Goal: Navigation & Orientation: Find specific page/section

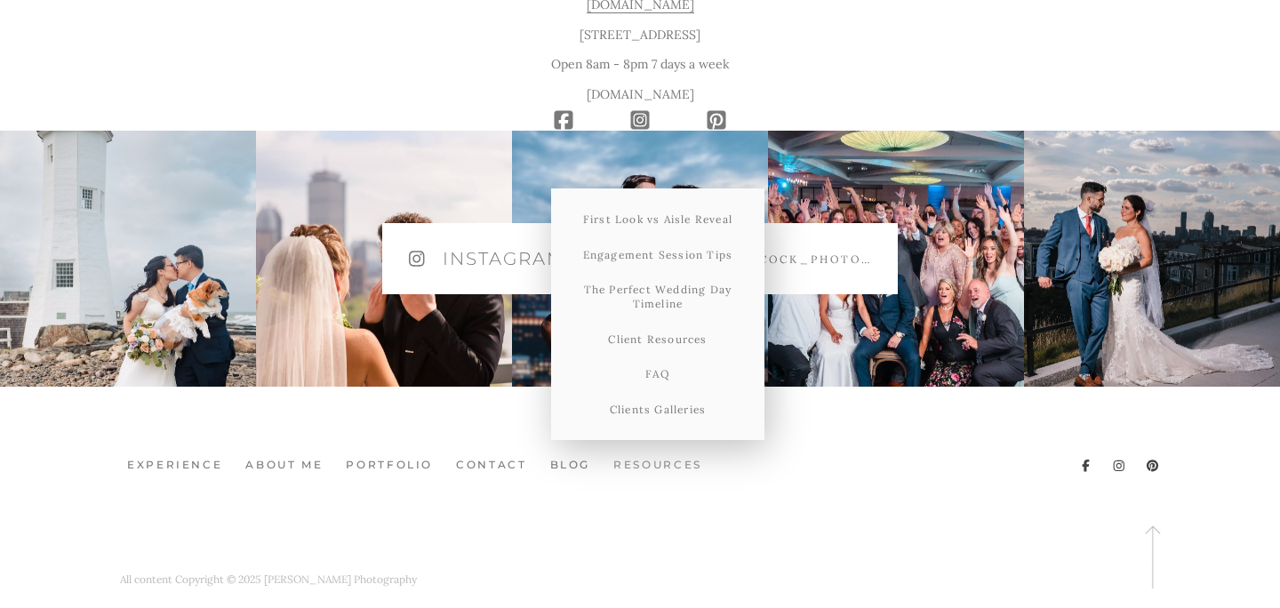
scroll to position [10081, 0]
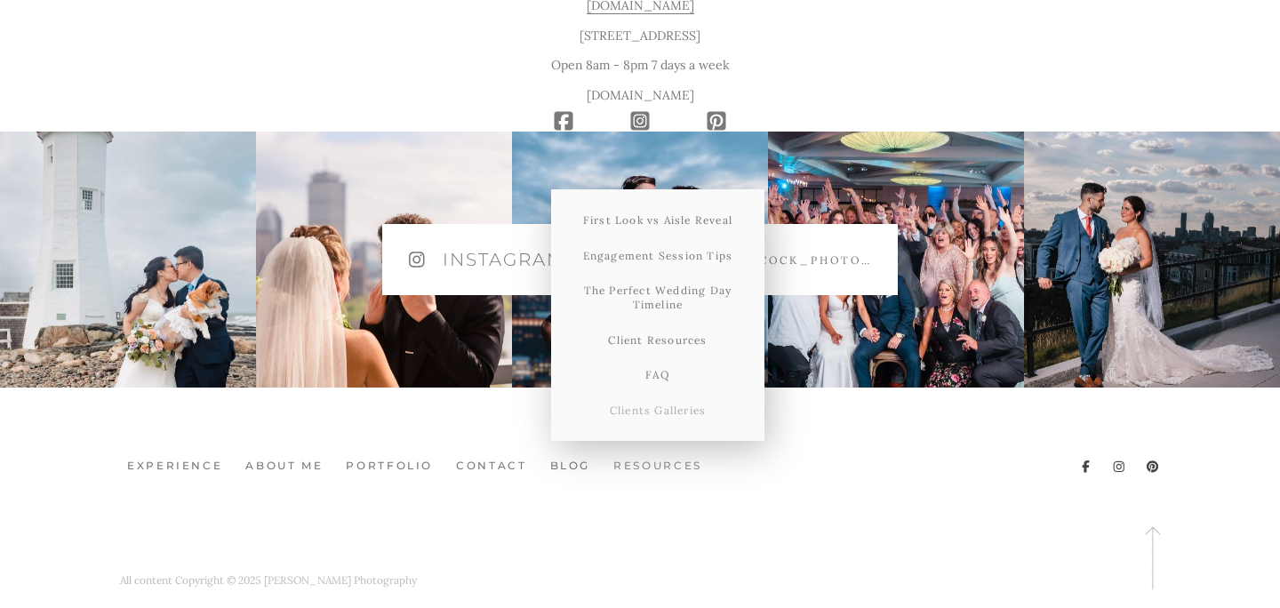
click at [647, 393] on link "Clients Galleries" at bounding box center [657, 411] width 213 height 36
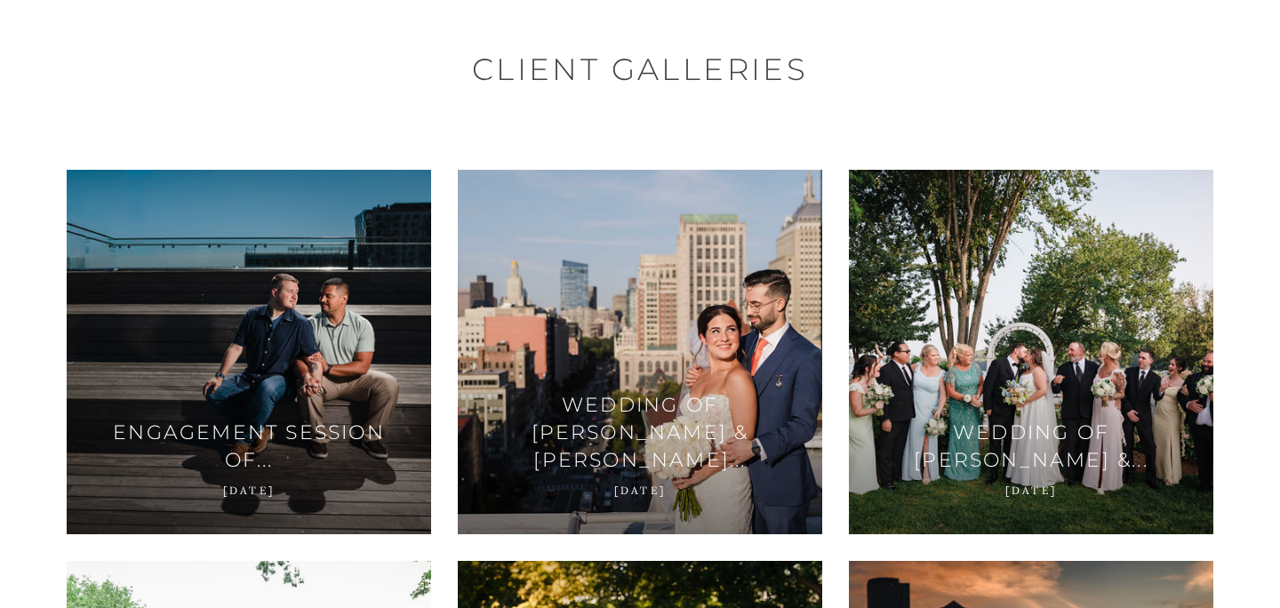
scroll to position [128, 0]
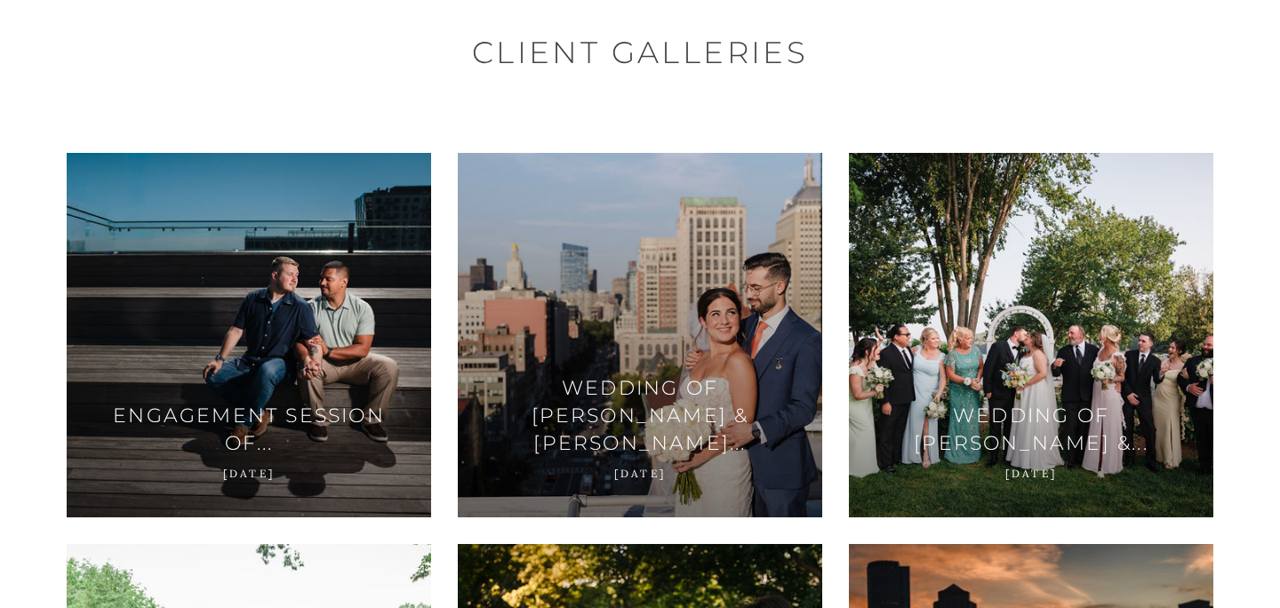
click at [657, 342] on span at bounding box center [640, 335] width 108 height 30
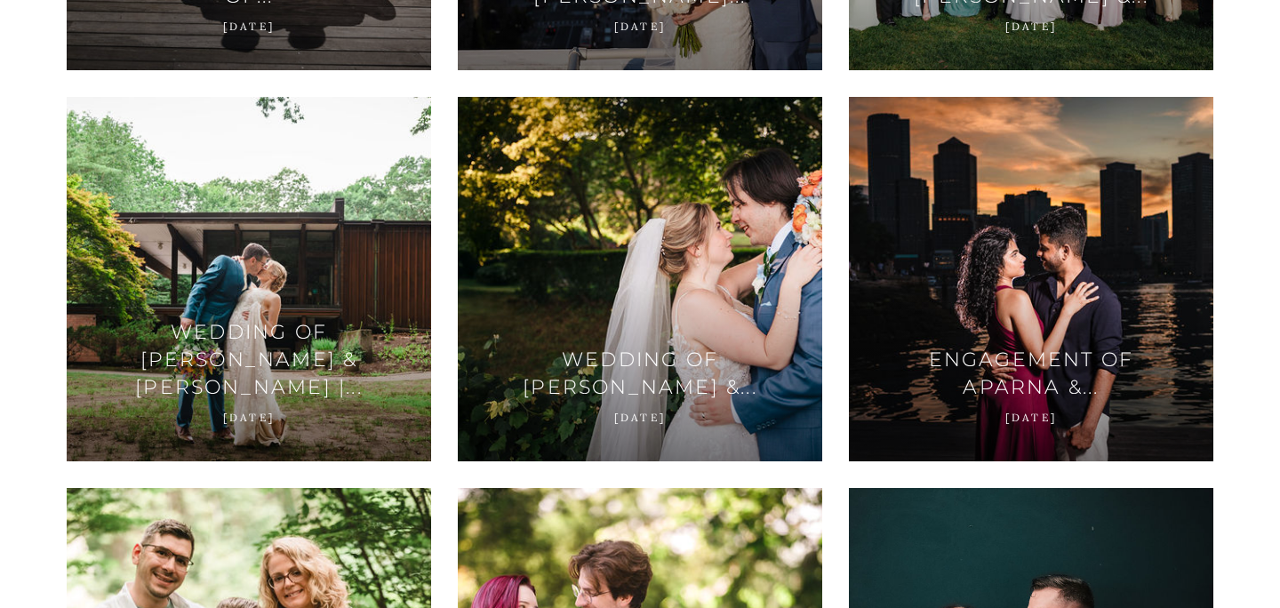
scroll to position [581, 0]
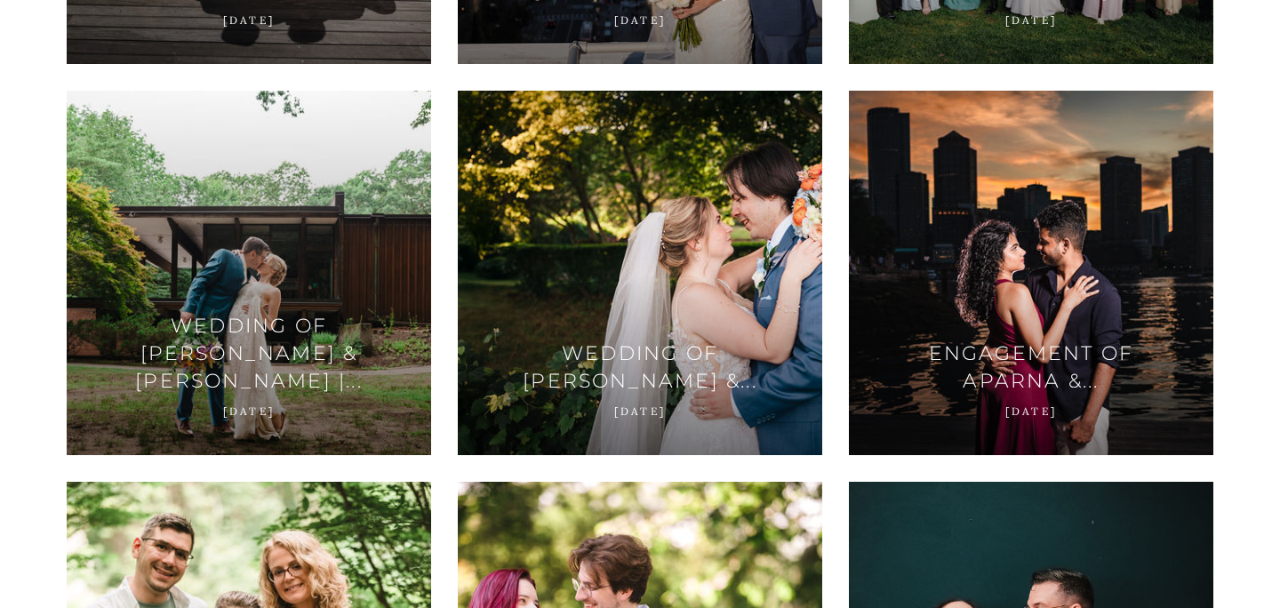
click at [340, 263] on div at bounding box center [249, 273] width 364 height 364
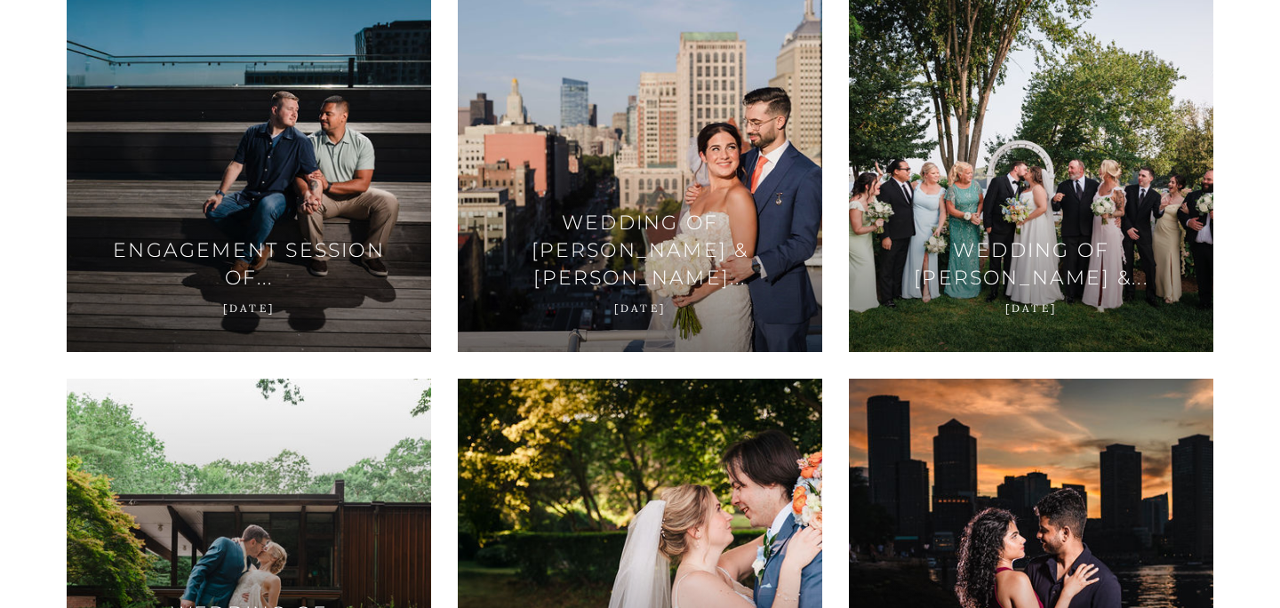
scroll to position [292, 0]
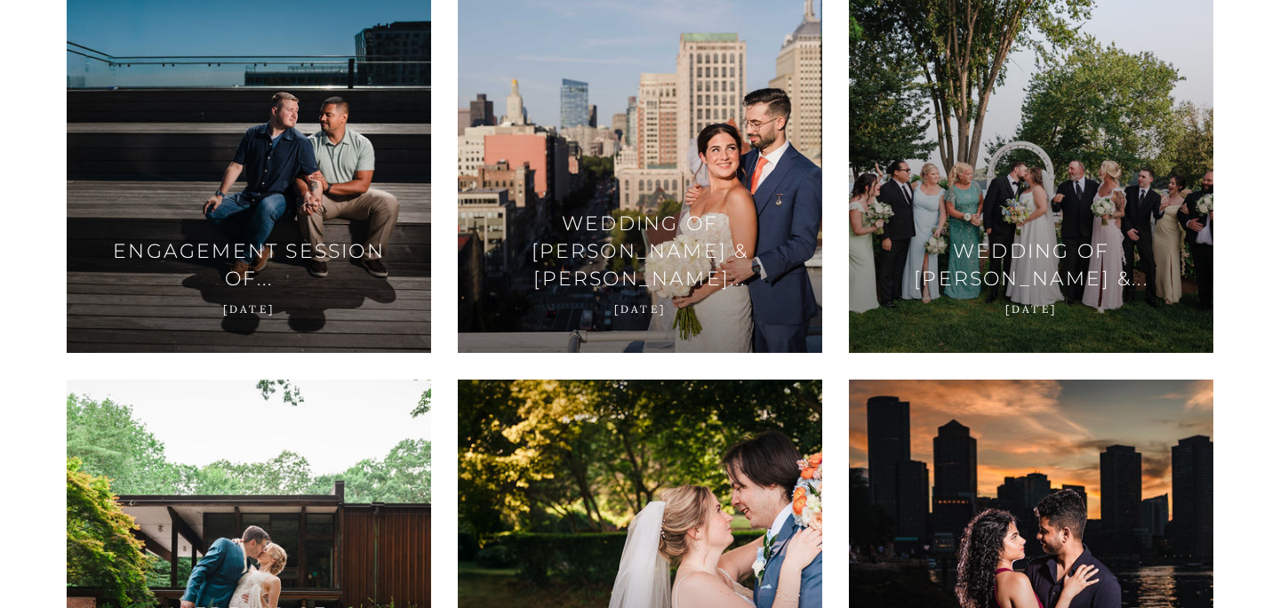
click at [1070, 175] on span at bounding box center [1031, 171] width 108 height 30
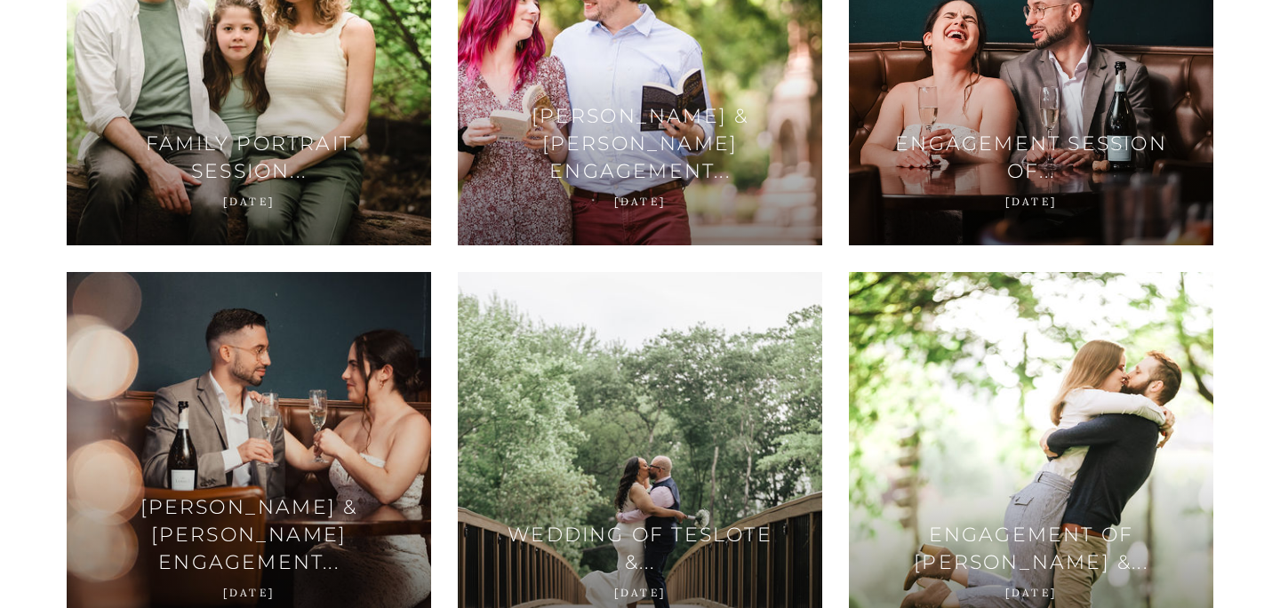
scroll to position [1181, 0]
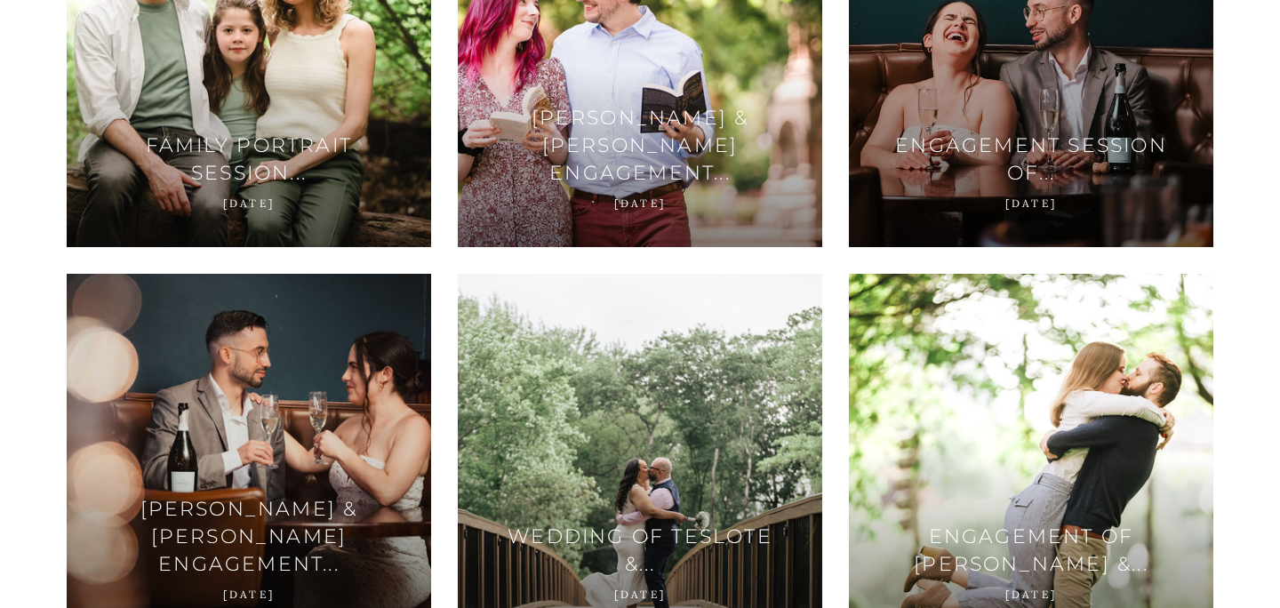
click at [1005, 69] on span at bounding box center [1031, 65] width 108 height 30
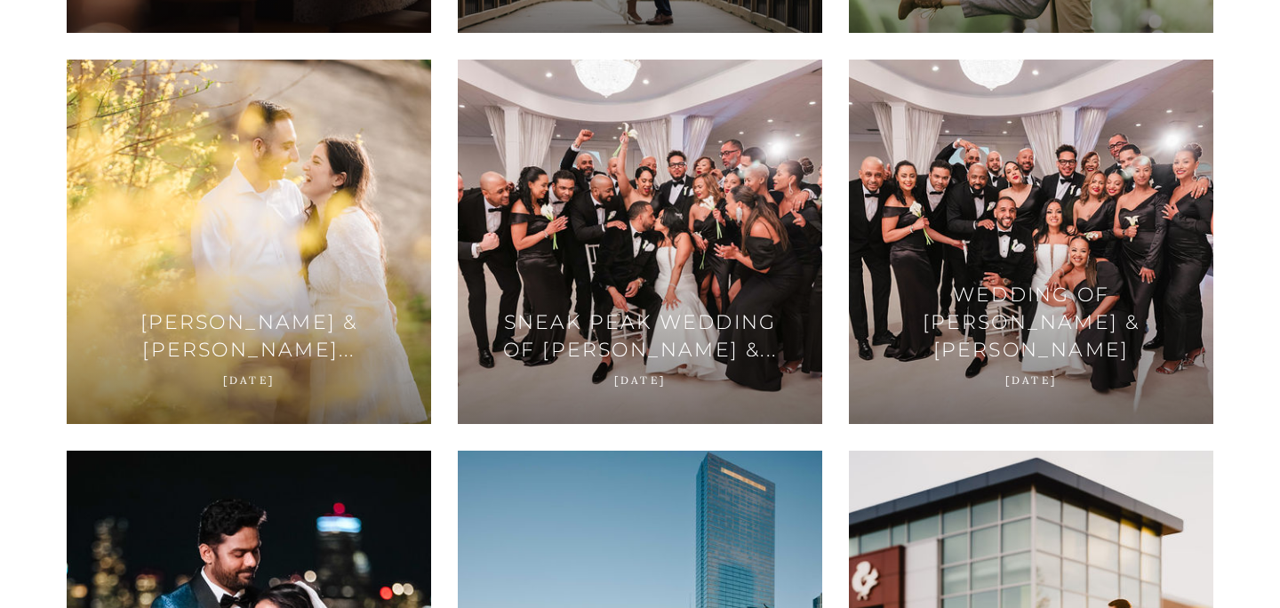
scroll to position [1785, 0]
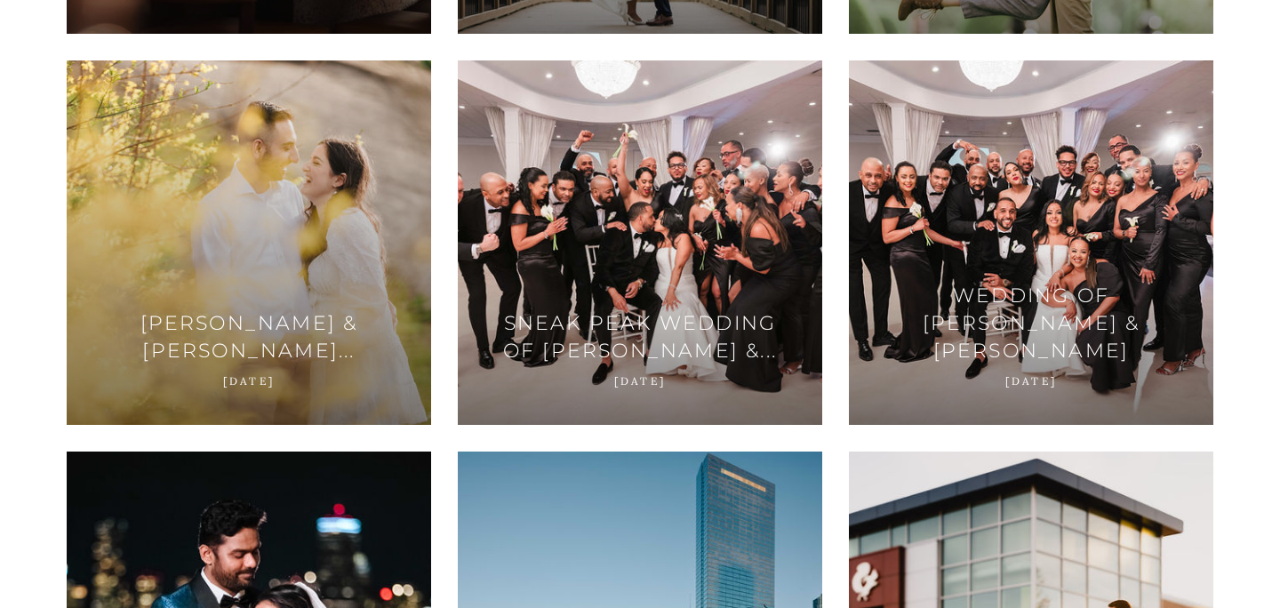
click at [312, 284] on div at bounding box center [249, 242] width 364 height 364
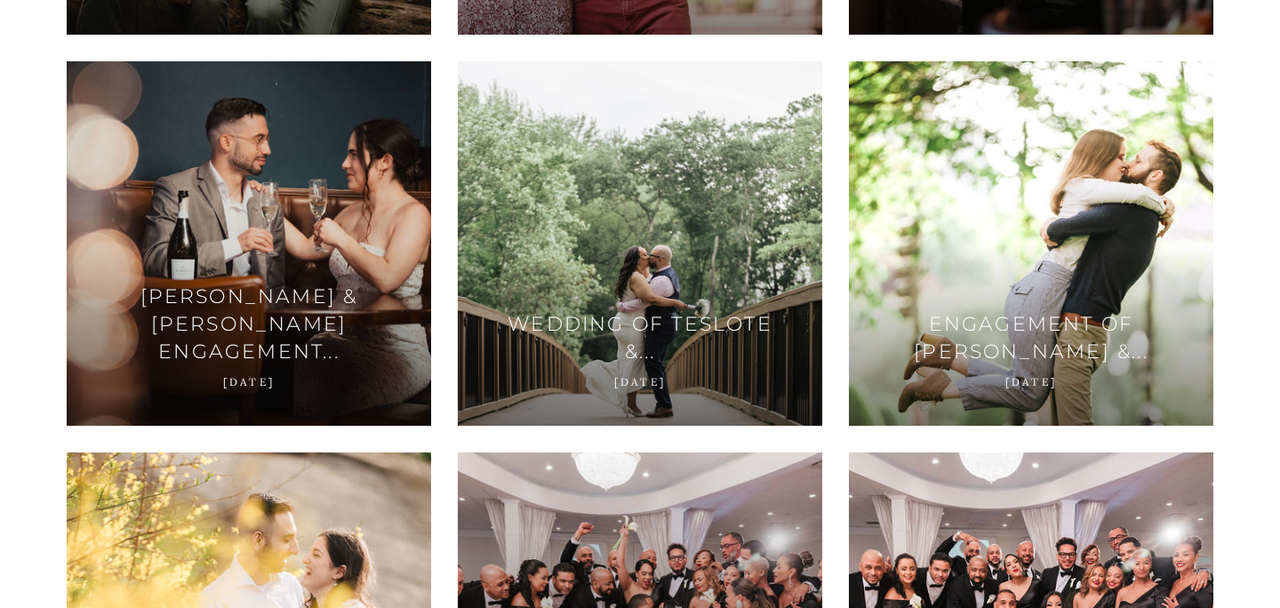
scroll to position [1389, 0]
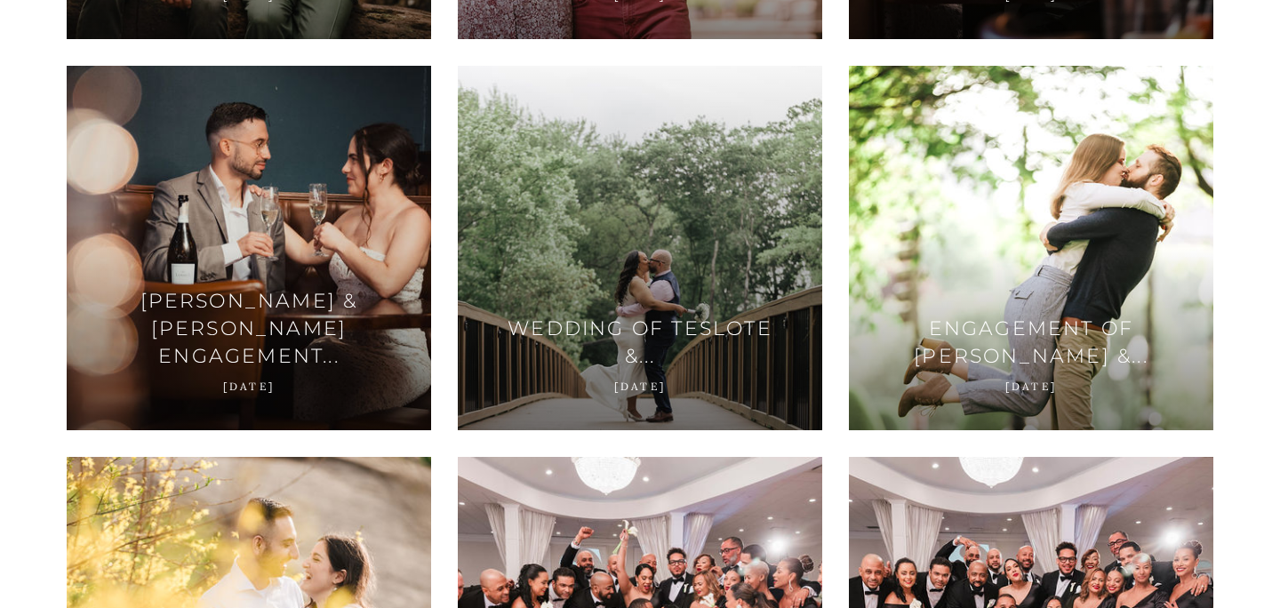
click at [624, 290] on div at bounding box center [640, 248] width 364 height 364
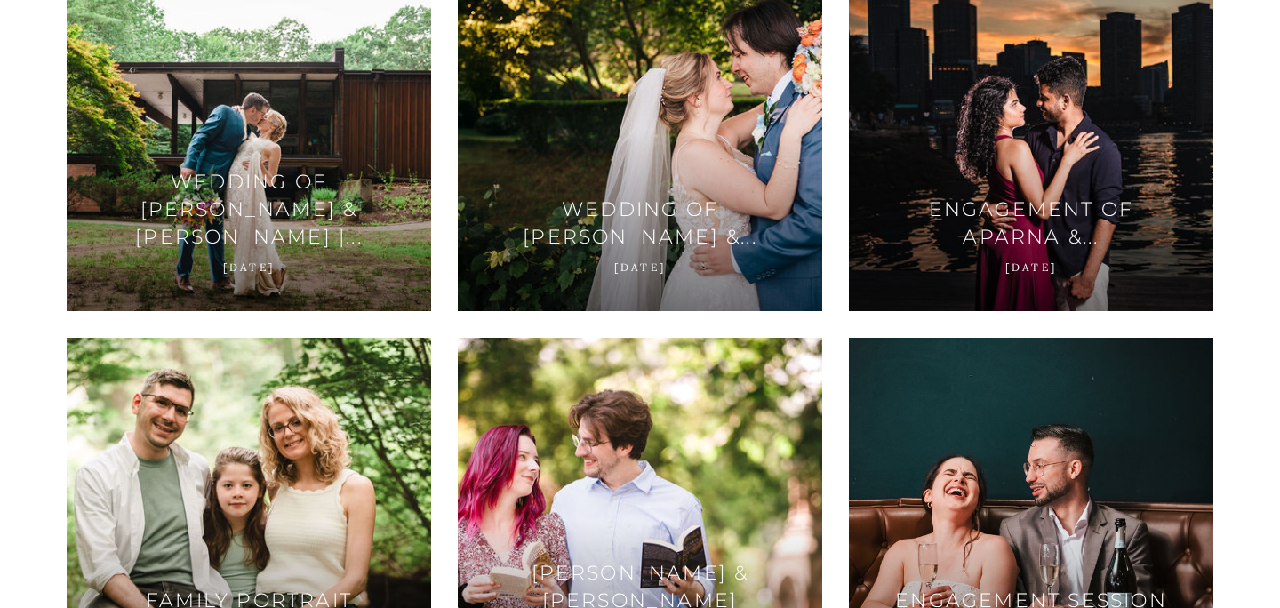
scroll to position [709, 0]
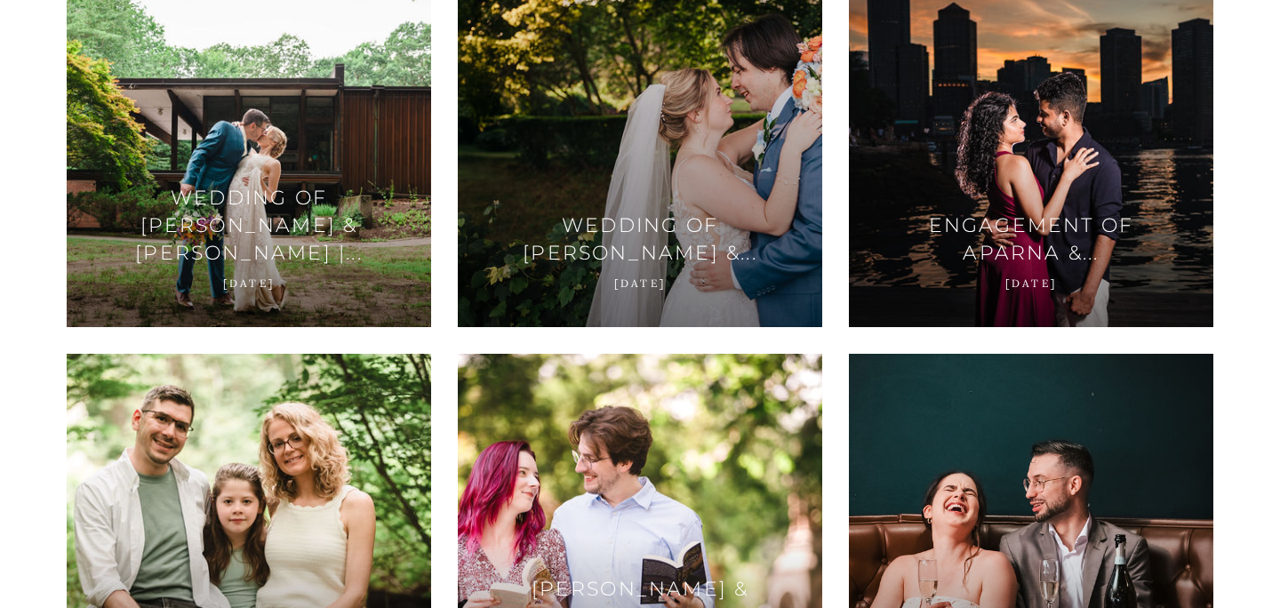
click at [636, 170] on div at bounding box center [640, 145] width 364 height 364
